Goal: Use online tool/utility: Utilize a website feature to perform a specific function

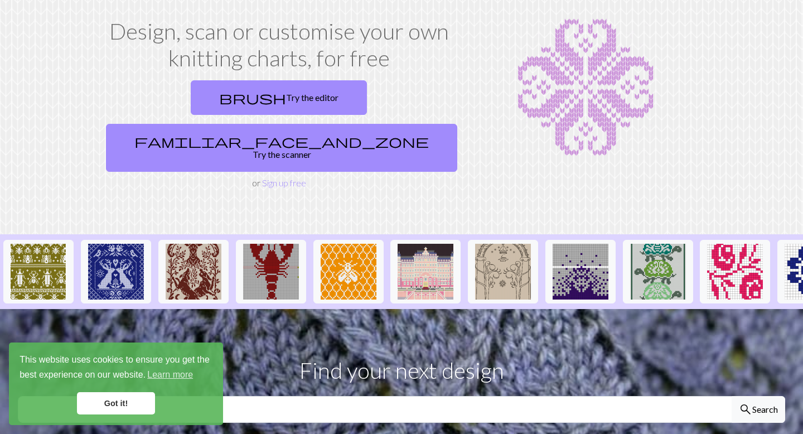
scroll to position [61, 0]
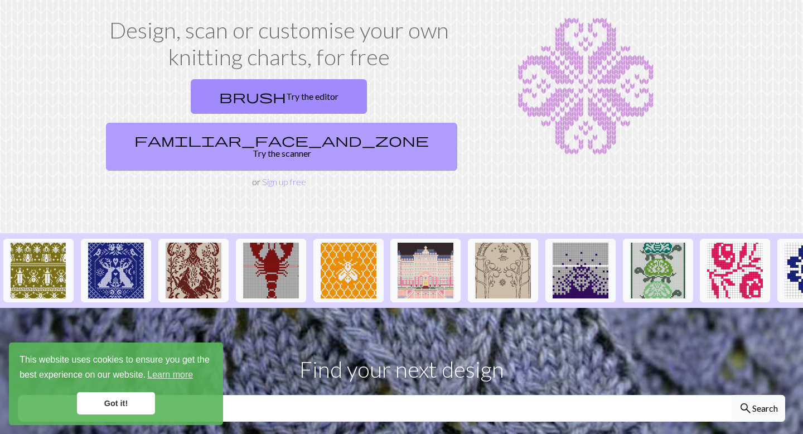
click at [366, 123] on link "familiar_face_and_zone Try the scanner" at bounding box center [281, 147] width 351 height 48
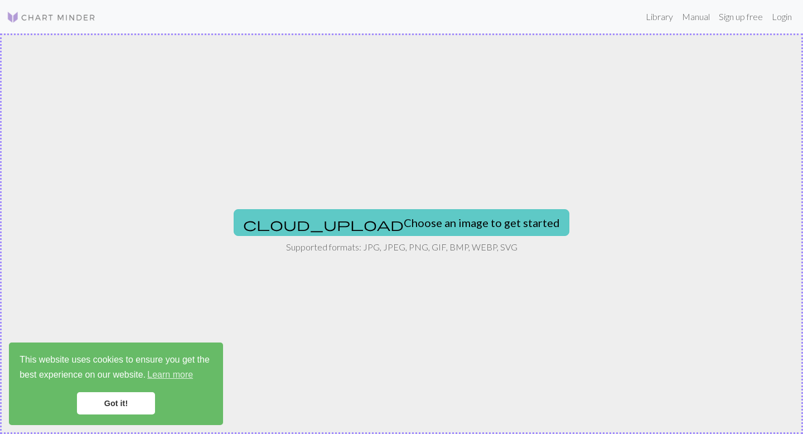
click at [385, 216] on button "cloud_upload Choose an image to get started" at bounding box center [402, 222] width 336 height 27
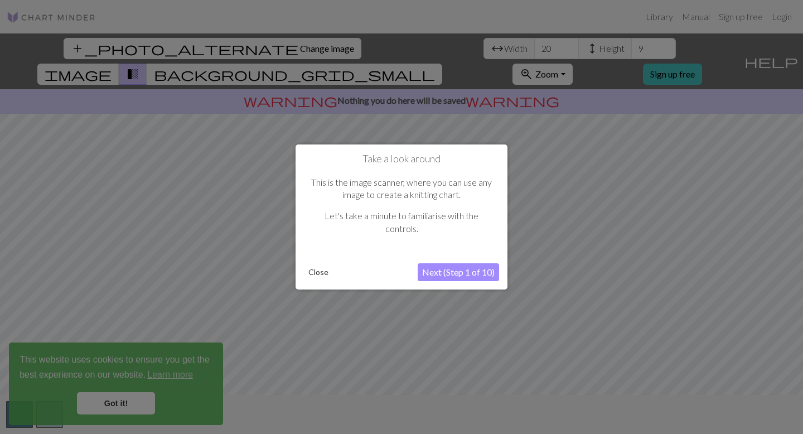
click at [478, 275] on button "Next (Step 1 of 10)" at bounding box center [457, 272] width 81 height 18
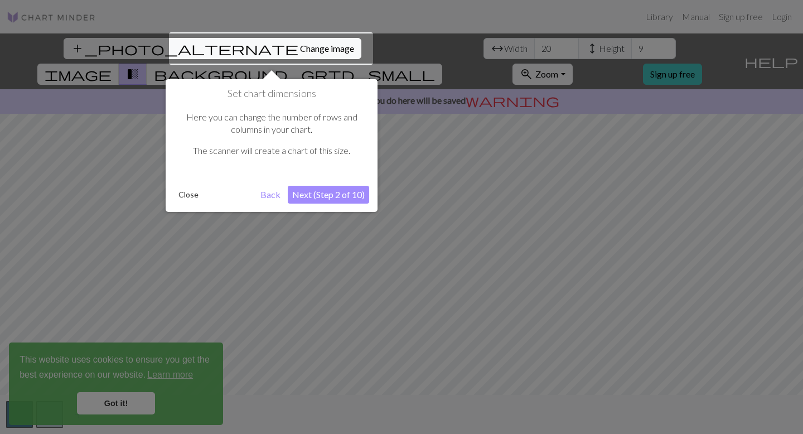
click at [324, 199] on button "Next (Step 2 of 10)" at bounding box center [328, 195] width 81 height 18
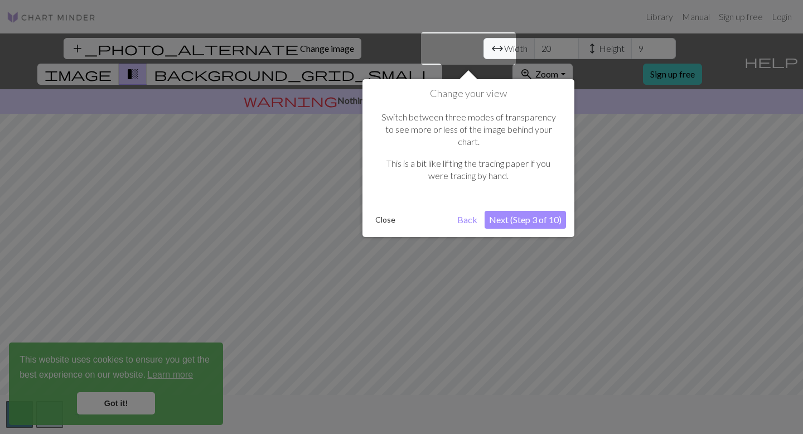
click at [518, 211] on button "Next (Step 3 of 10)" at bounding box center [524, 220] width 81 height 18
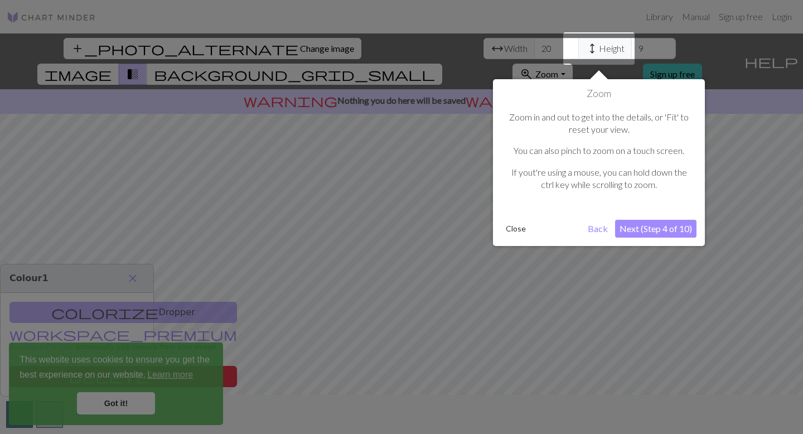
click at [516, 224] on button "Close" at bounding box center [515, 228] width 29 height 17
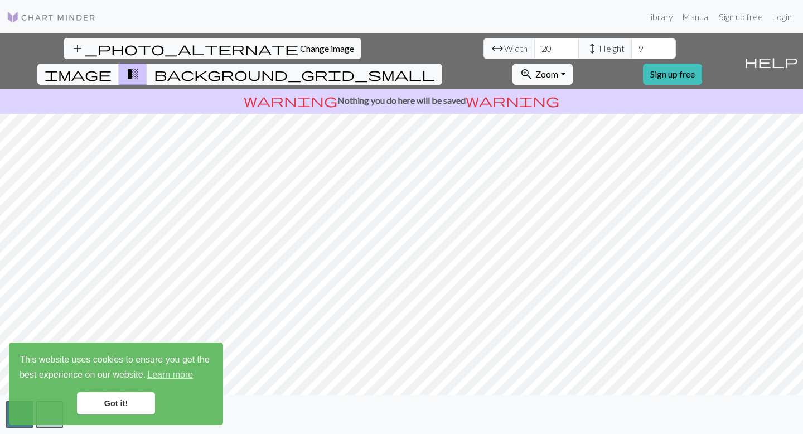
click at [103, 400] on link "Got it!" at bounding box center [116, 403] width 78 height 22
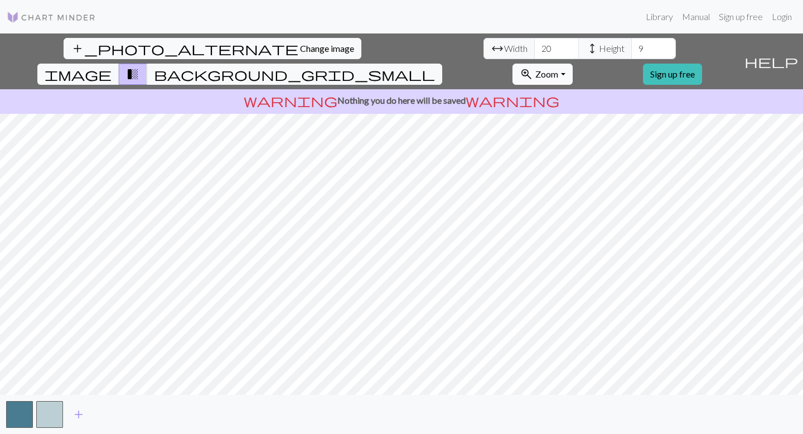
click at [572, 64] on button "zoom_in Zoom Zoom" at bounding box center [542, 74] width 60 height 21
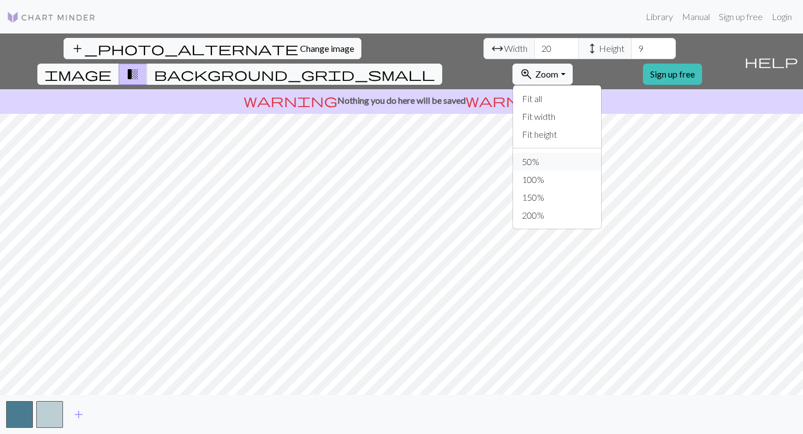
click at [601, 153] on button "50%" at bounding box center [557, 162] width 88 height 18
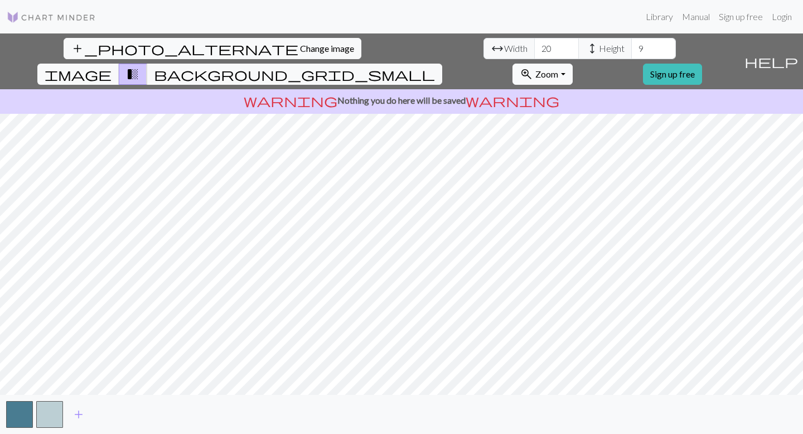
click at [572, 64] on button "zoom_in Zoom Zoom" at bounding box center [542, 74] width 60 height 21
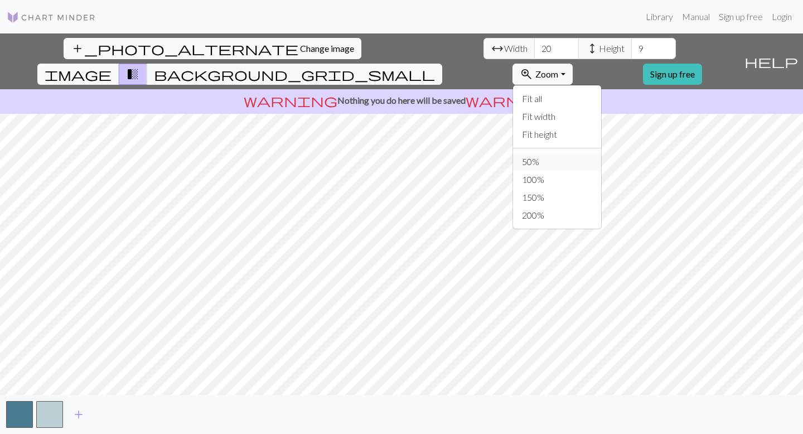
click at [601, 153] on button "50%" at bounding box center [557, 162] width 88 height 18
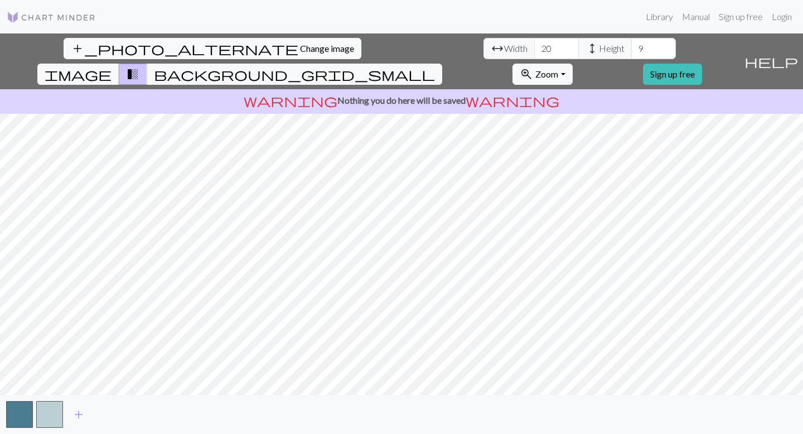
click at [615, 30] on nav "Library Manual Sign up free Login" at bounding box center [401, 16] width 803 height 33
click at [572, 64] on button "zoom_in Zoom Zoom" at bounding box center [542, 74] width 60 height 21
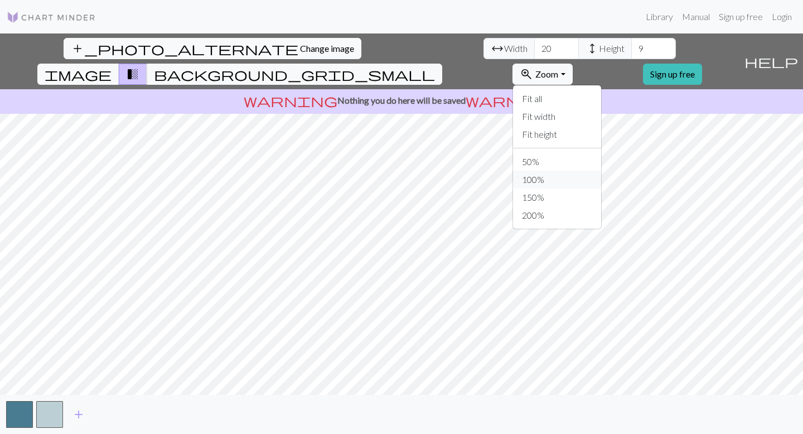
click at [601, 171] on button "100%" at bounding box center [557, 180] width 88 height 18
click at [732, 428] on div "add_photo_alternate Change image arrow_range Width 20 height Height 9 image tra…" at bounding box center [401, 233] width 803 height 400
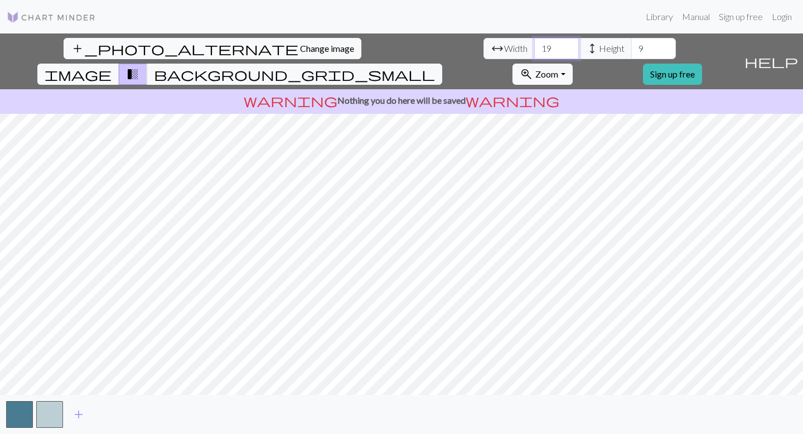
click at [534, 48] on input "19" at bounding box center [556, 48] width 45 height 21
click at [534, 47] on input "20" at bounding box center [556, 48] width 45 height 21
click at [534, 45] on input "21" at bounding box center [556, 48] width 45 height 21
click at [534, 45] on input "22" at bounding box center [556, 48] width 45 height 21
click at [534, 45] on input "23" at bounding box center [556, 48] width 45 height 21
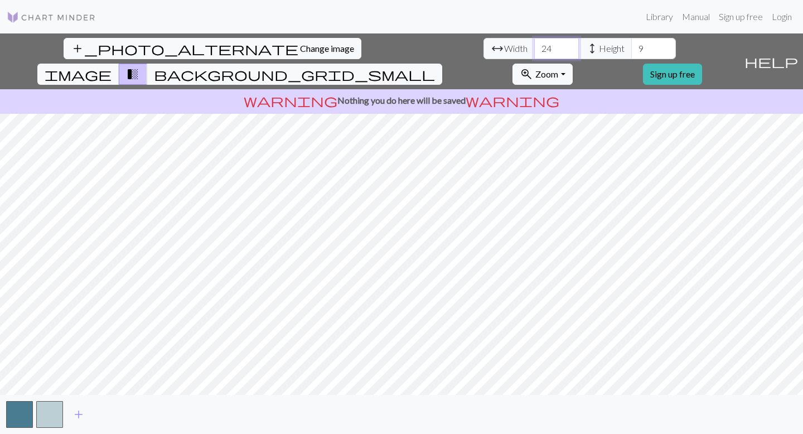
click at [534, 45] on input "24" at bounding box center [556, 48] width 45 height 21
type input "25"
click at [534, 45] on input "25" at bounding box center [556, 48] width 45 height 21
click at [631, 45] on input "10" at bounding box center [653, 48] width 45 height 21
click at [631, 45] on input "11" at bounding box center [653, 48] width 45 height 21
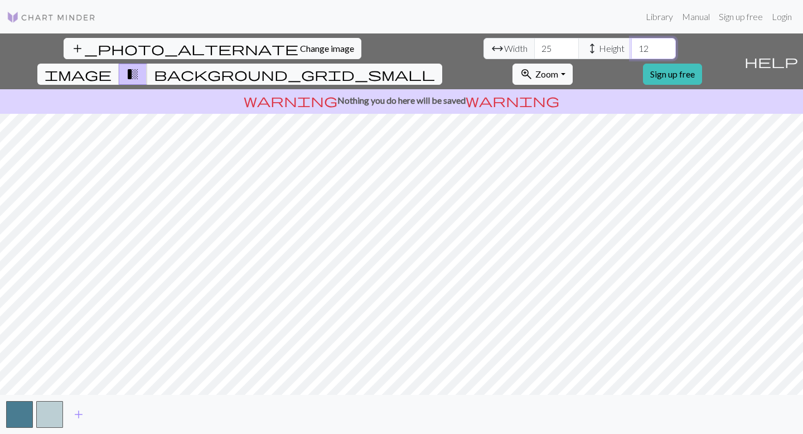
click at [631, 45] on input "12" at bounding box center [653, 48] width 45 height 21
click at [631, 45] on input "13" at bounding box center [653, 48] width 45 height 21
type input "14"
click at [631, 45] on input "14" at bounding box center [653, 48] width 45 height 21
click at [47, 411] on button "button" at bounding box center [49, 414] width 27 height 27
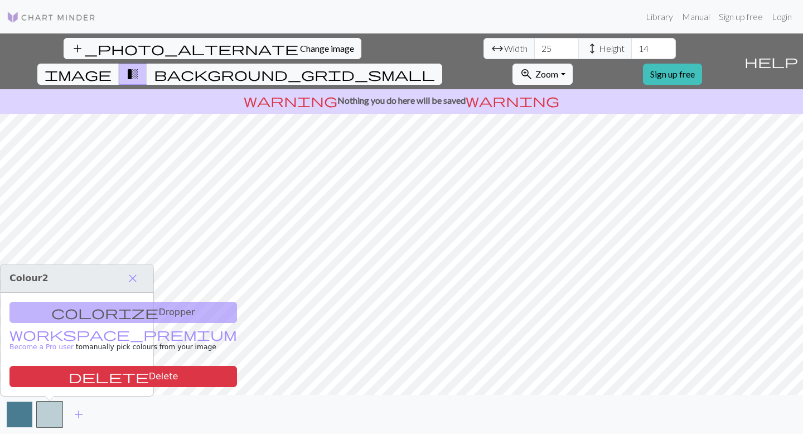
click at [12, 405] on button "button" at bounding box center [19, 414] width 27 height 27
